Goal: Find specific page/section: Find specific page/section

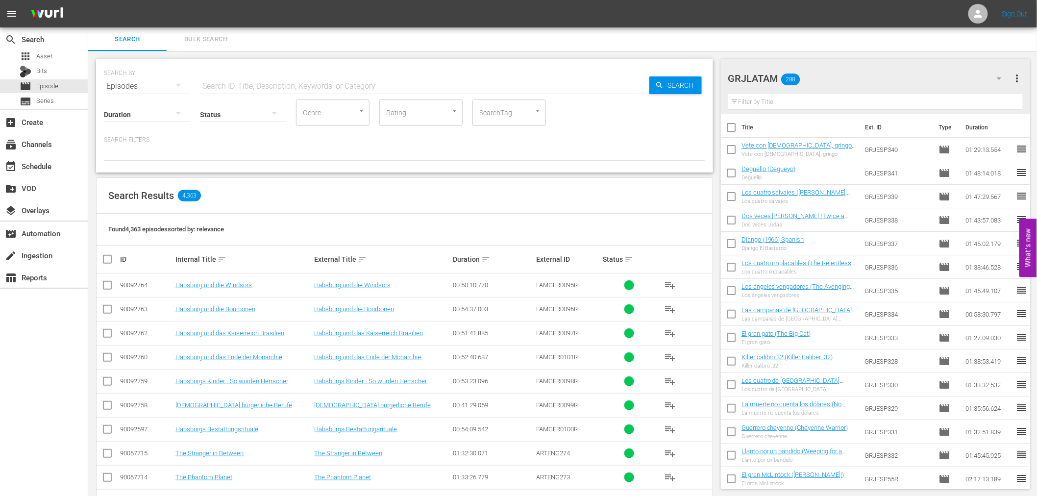
click at [762, 104] on input "text" at bounding box center [875, 102] width 295 height 16
paste input "El gran gato (The Big Cat)"
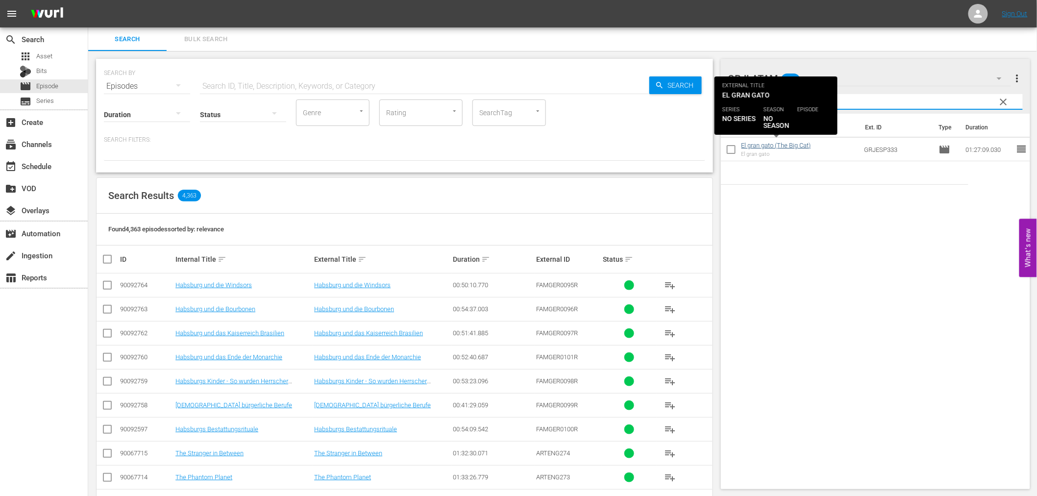
type input "El gran gato (The Big Cat)"
click at [773, 148] on link "El gran gato (The Big Cat)" at bounding box center [776, 145] width 70 height 7
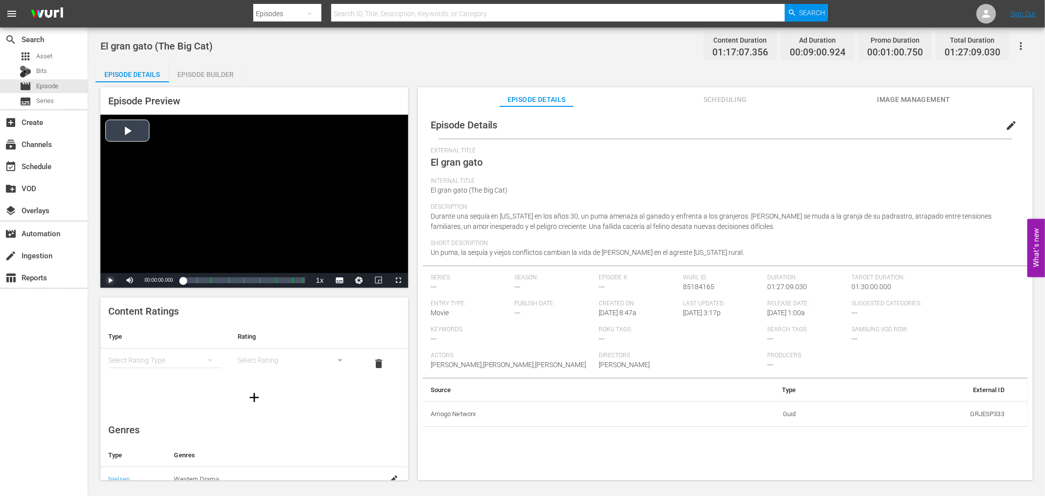
click at [110, 280] on span "Video Player" at bounding box center [110, 280] width 0 height 0
click at [33, 89] on div "movie Episode" at bounding box center [39, 86] width 39 height 14
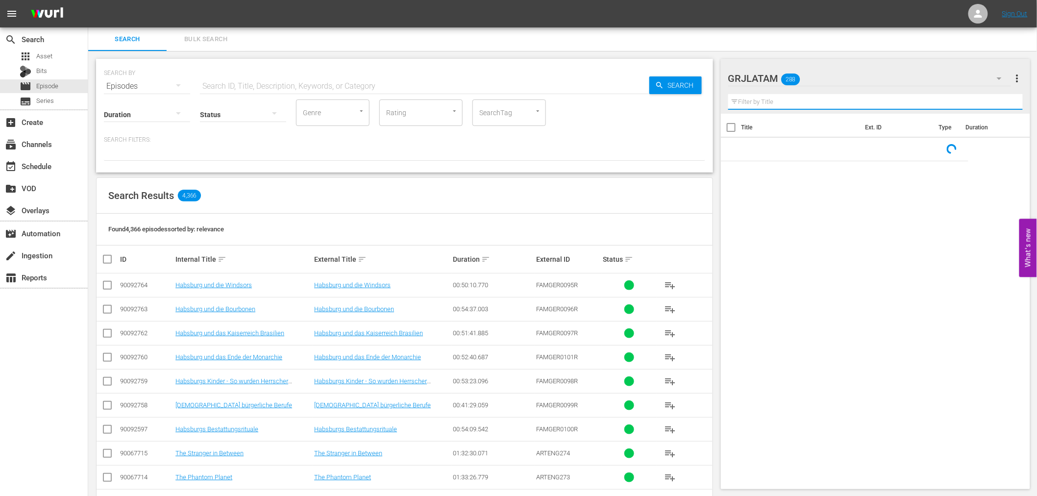
click at [785, 98] on input "text" at bounding box center [875, 102] width 295 height 16
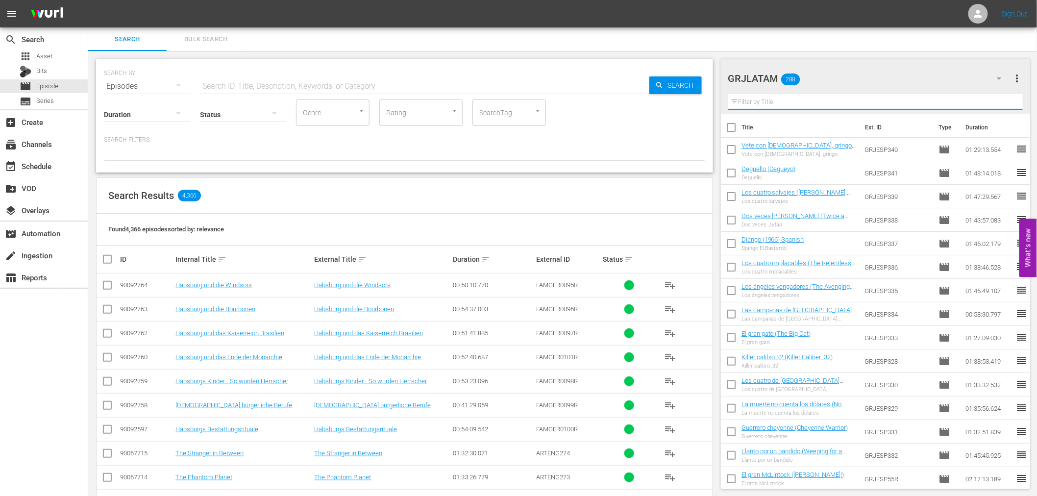
paste input "El jinete solitario"
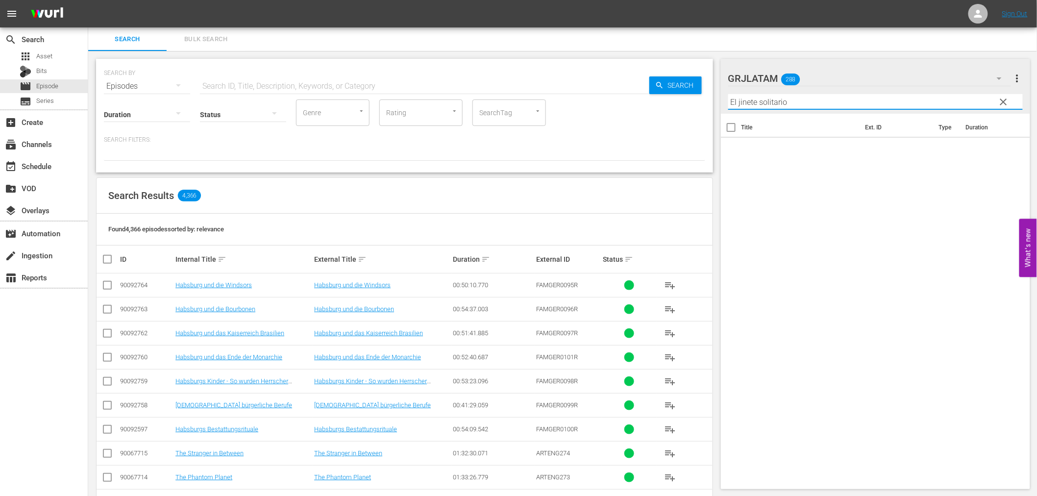
type input "El jinete solitario"
click at [1002, 101] on span "clear" at bounding box center [1003, 102] width 12 height 12
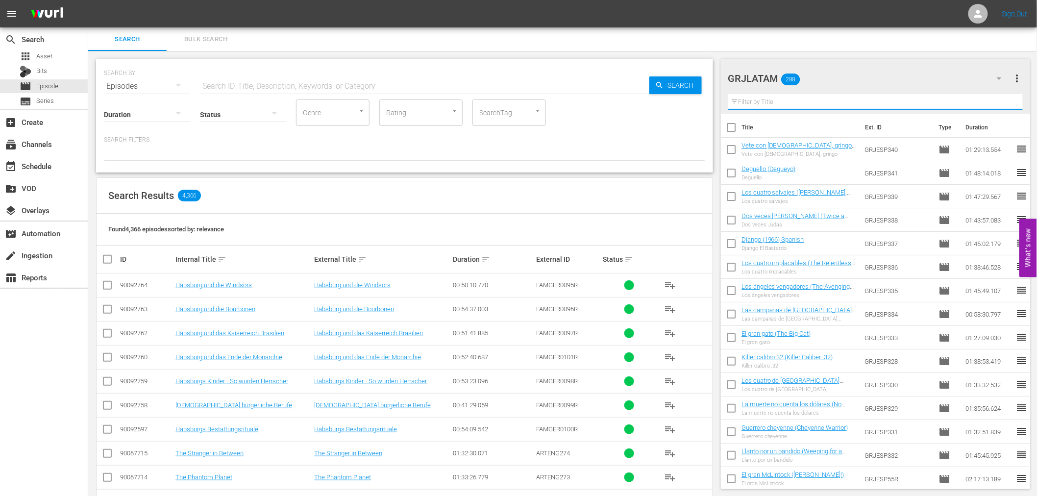
paste input "Lone Rider"
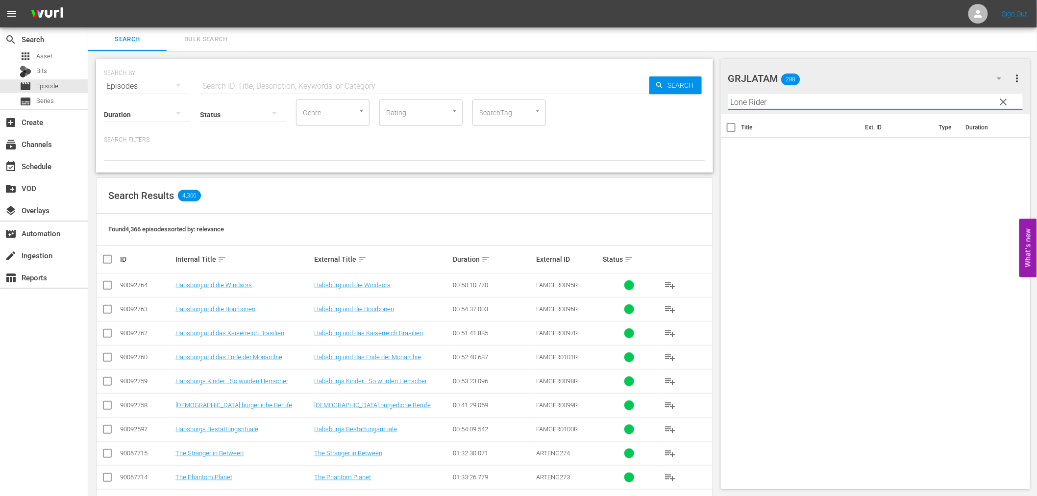
type input "Lone Rider"
